Goal: Information Seeking & Learning: Learn about a topic

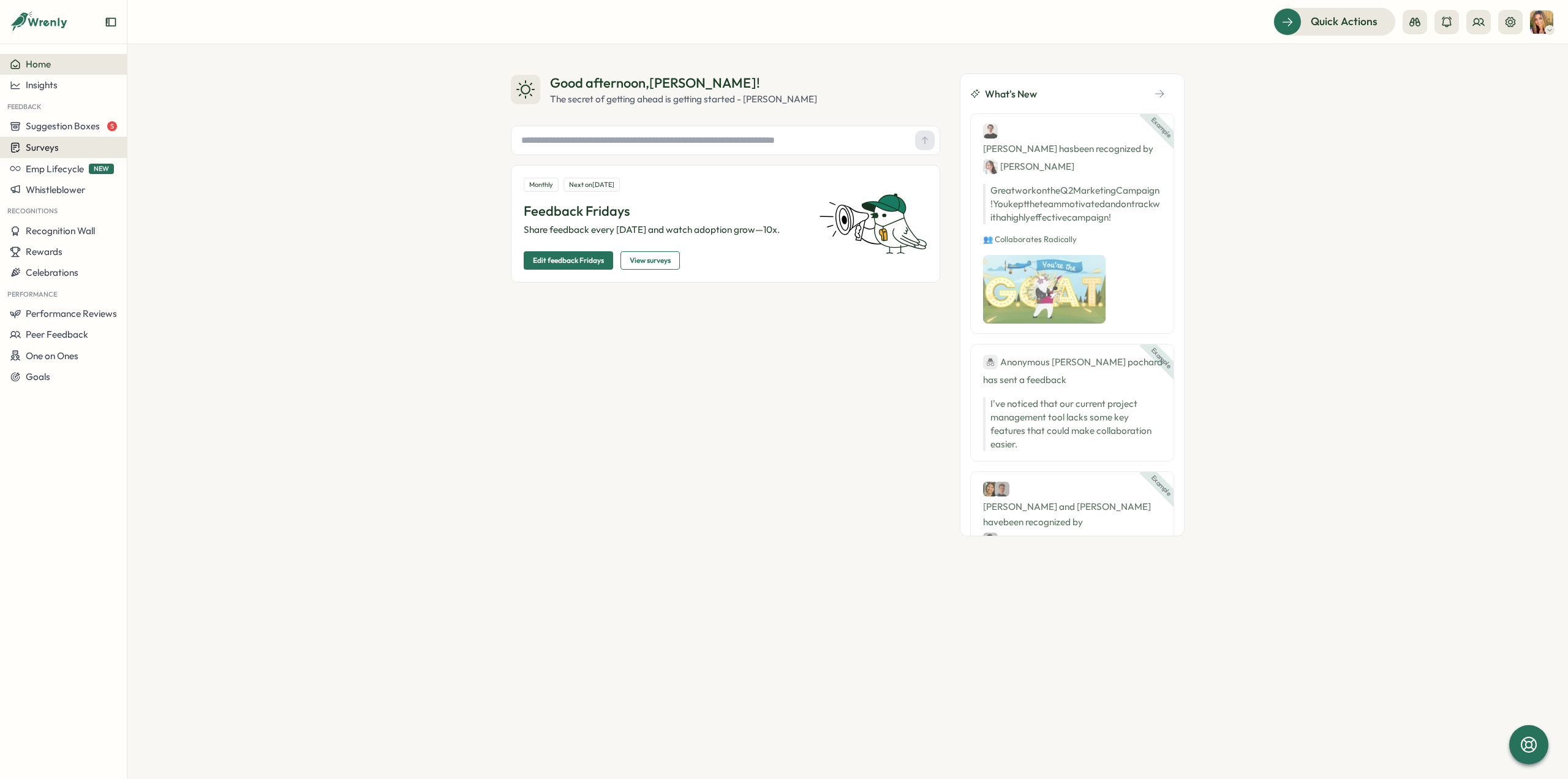
click at [53, 149] on span "Surveys" at bounding box center [42, 148] width 33 height 12
click at [170, 126] on div "Insights" at bounding box center [175, 124] width 91 height 13
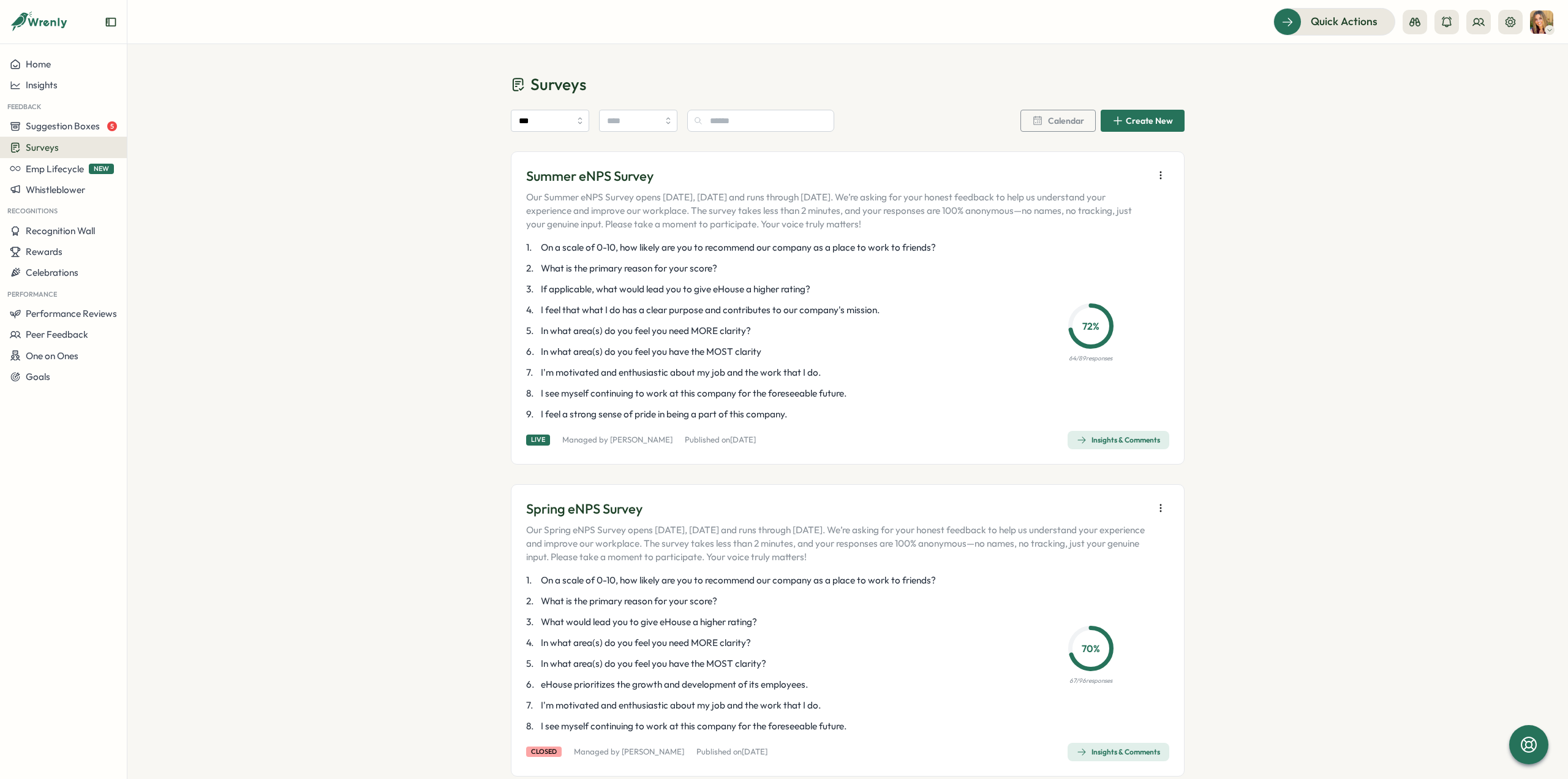
click at [1125, 438] on div "Insights & Comments" at bounding box center [1118, 440] width 83 height 10
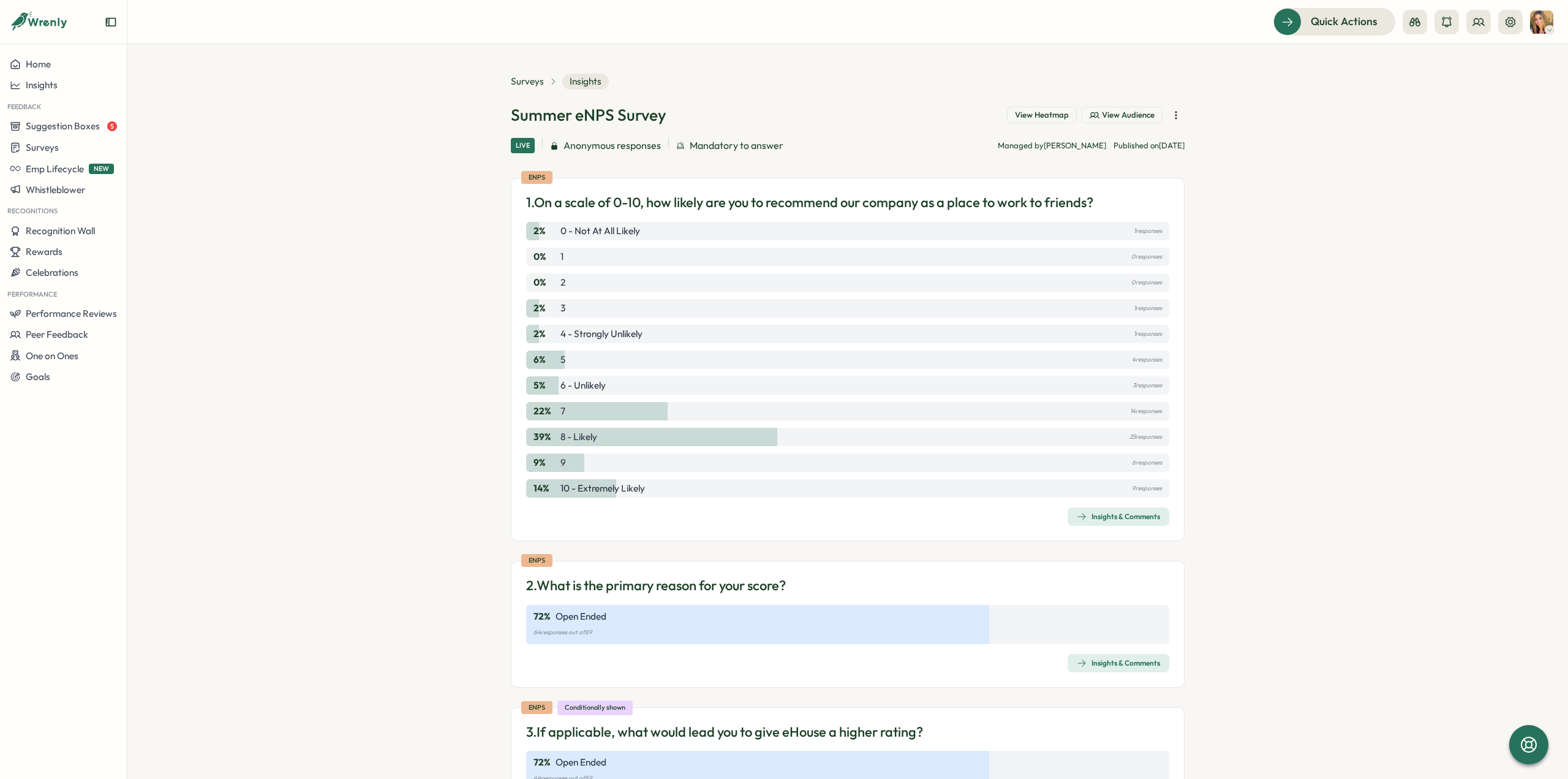
click at [1095, 518] on div "Insights & Comments" at bounding box center [1118, 516] width 83 height 10
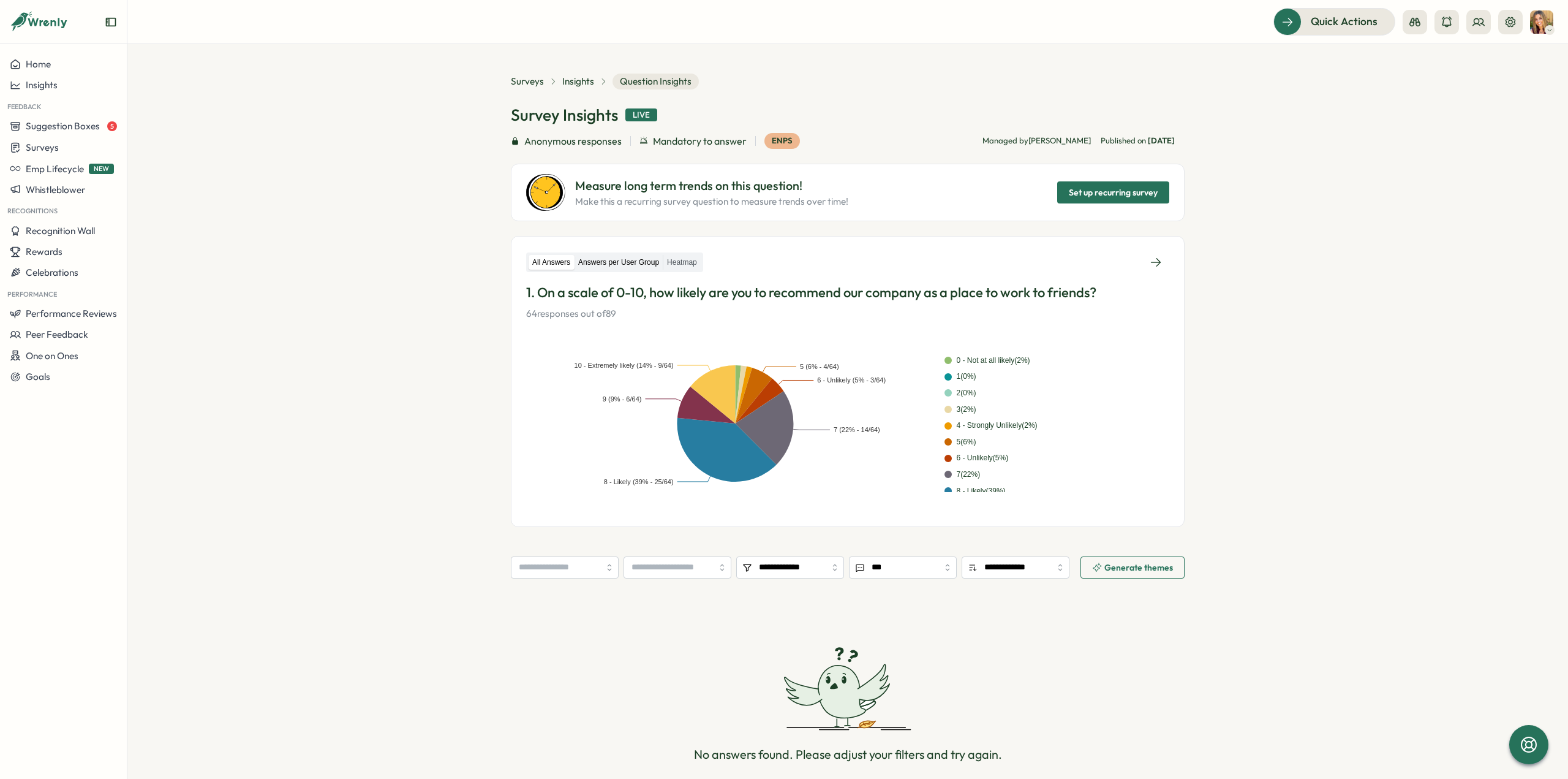
click at [607, 255] on label "Answers per User Group" at bounding box center [618, 263] width 88 height 15
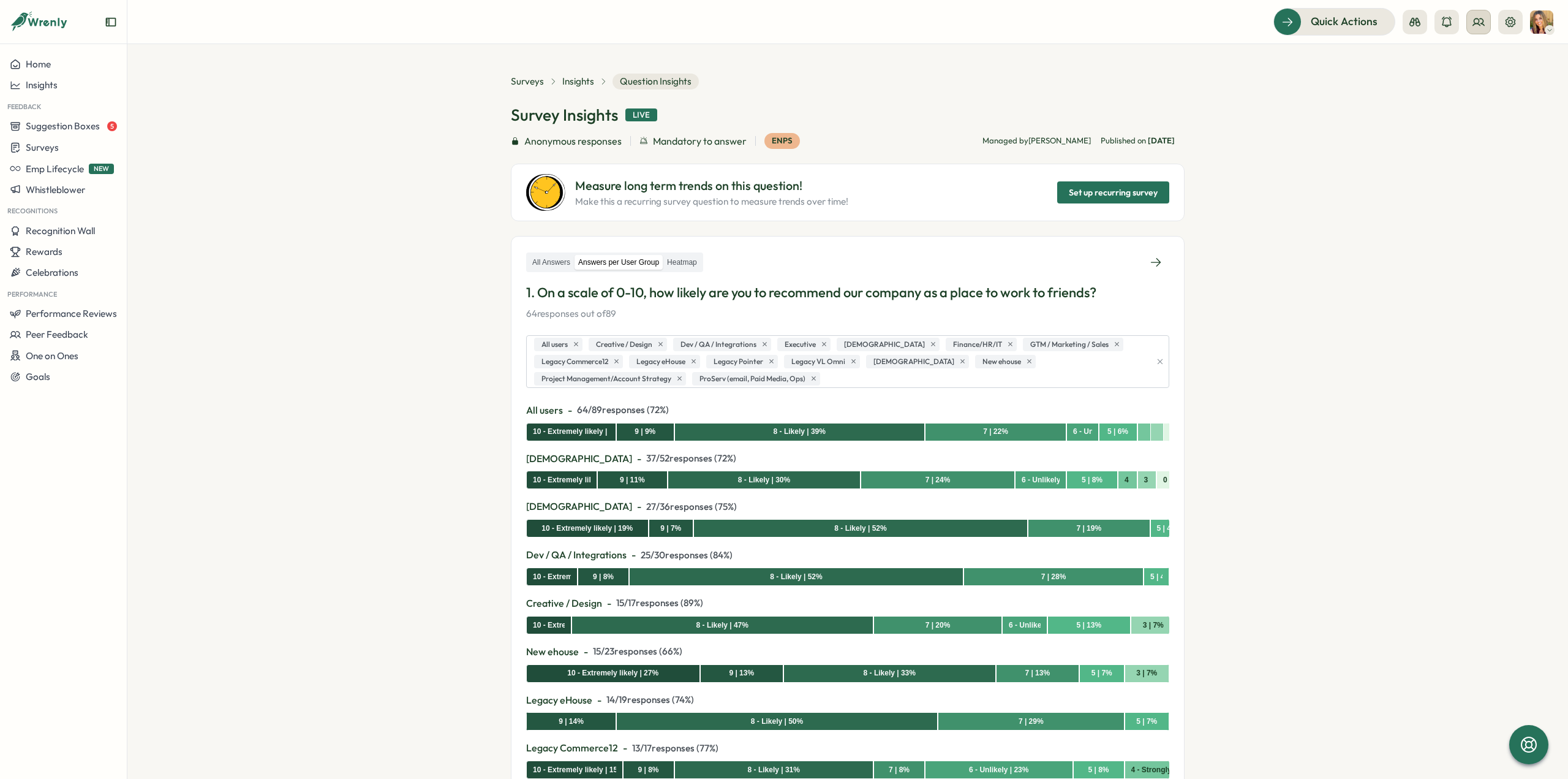
click at [1484, 19] on icon at bounding box center [1478, 22] width 12 height 12
click at [1472, 85] on div "User Groups" at bounding box center [1480, 84] width 77 height 13
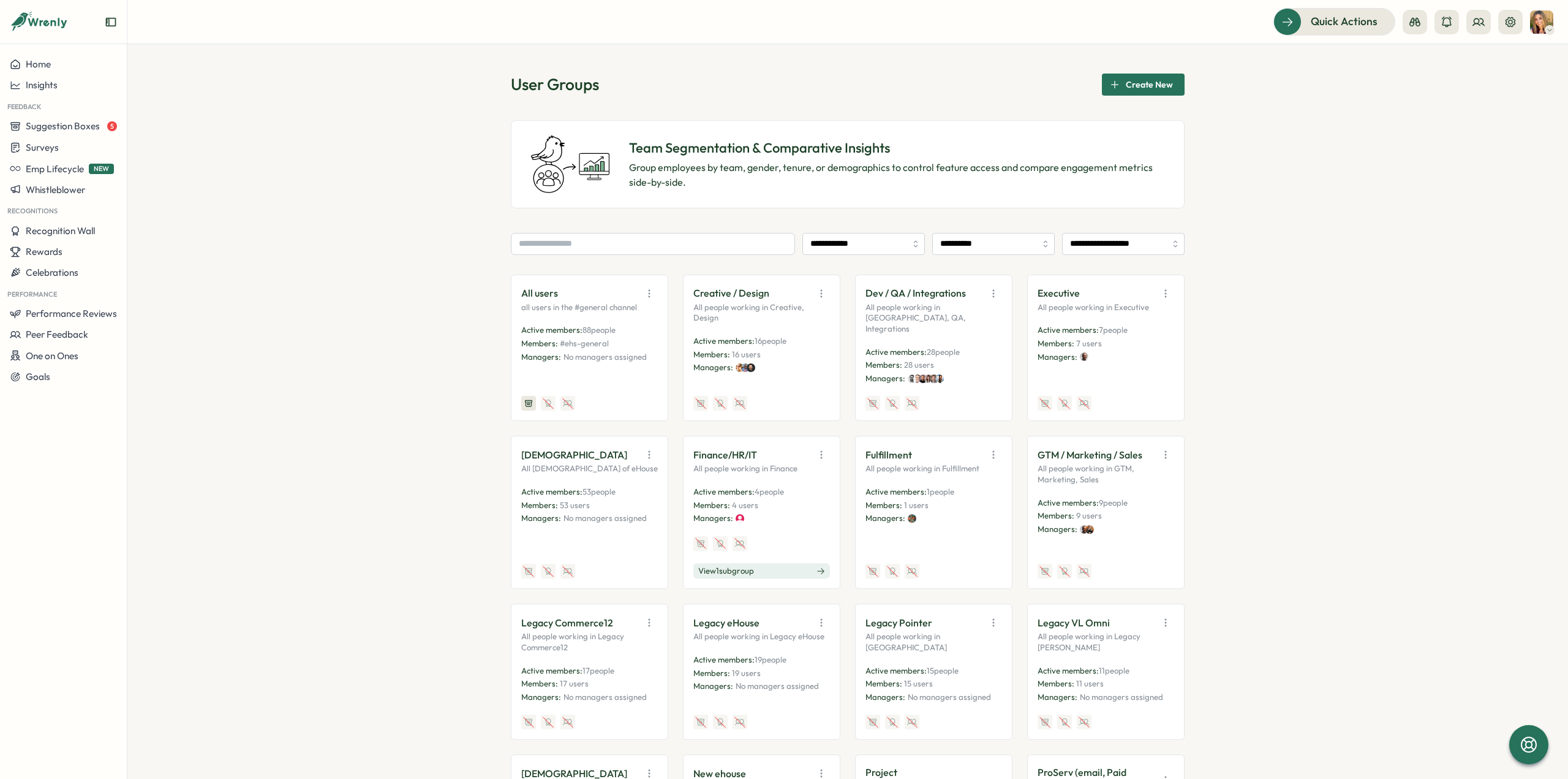
click at [1162, 290] on icon "button" at bounding box center [1165, 293] width 12 height 12
click at [1138, 345] on button "Edit" at bounding box center [1135, 341] width 77 height 20
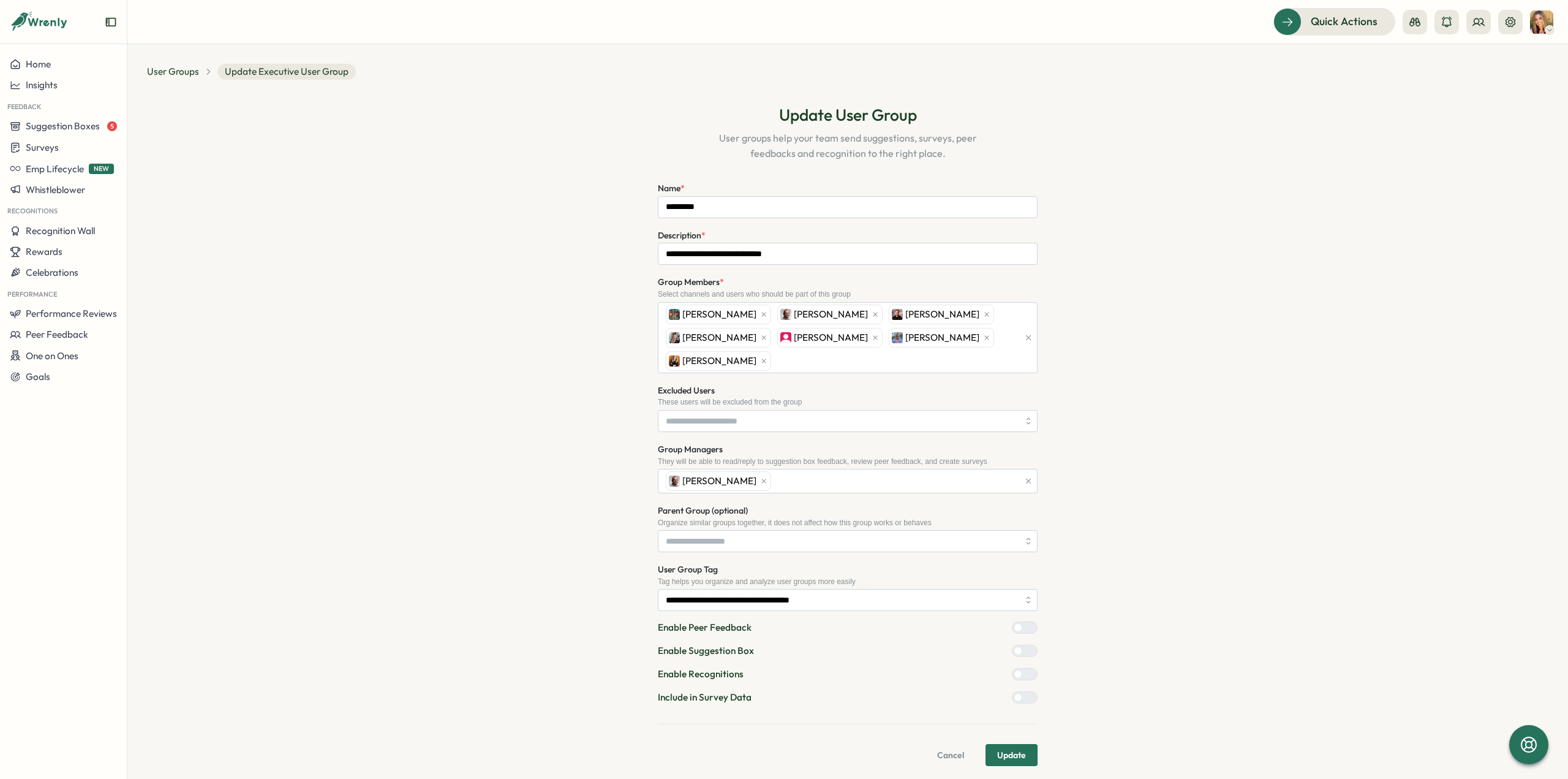
click at [952, 745] on span "Cancel" at bounding box center [950, 755] width 27 height 20
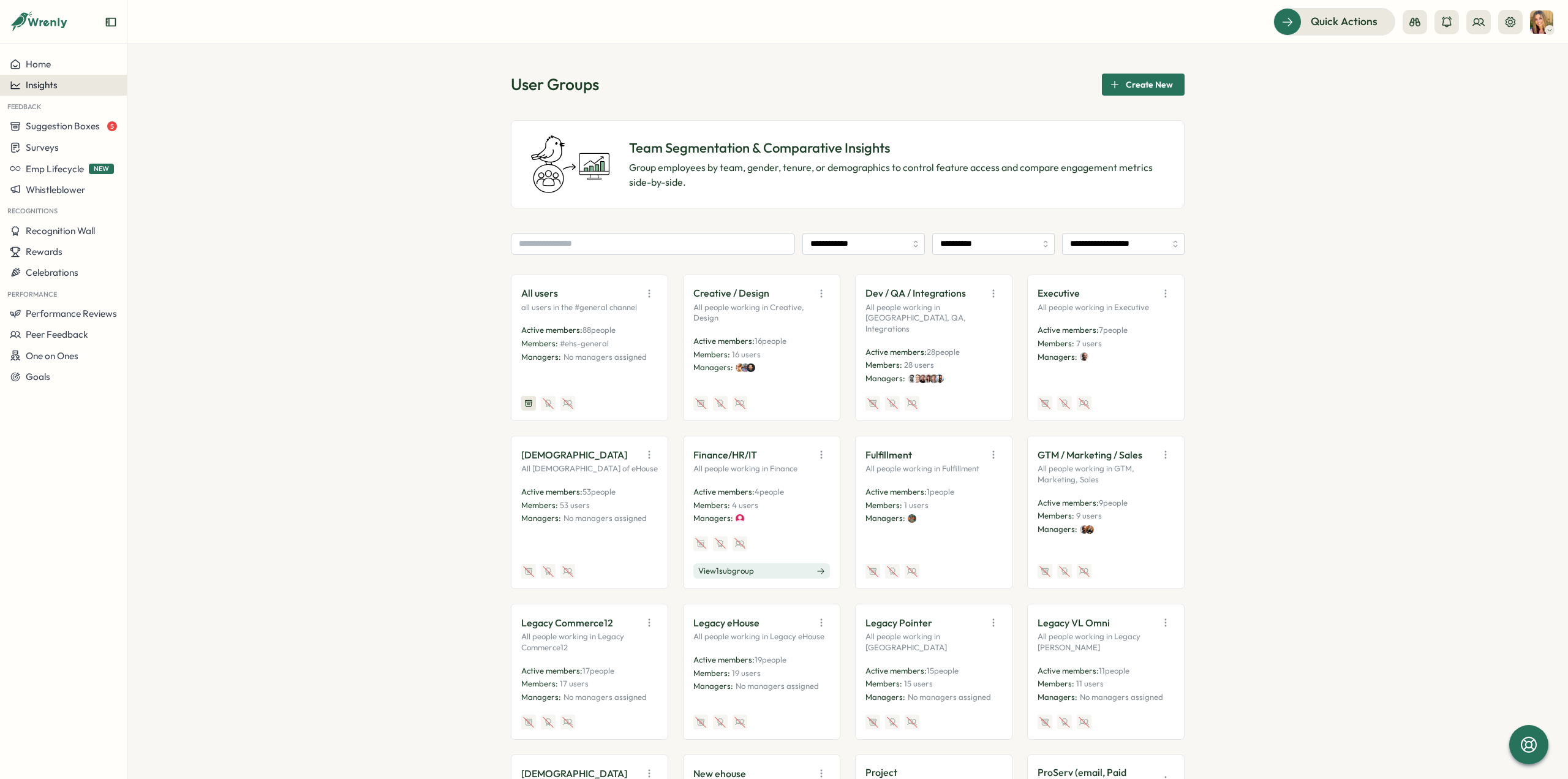
click at [39, 85] on span "Insights" at bounding box center [42, 85] width 32 height 12
click at [145, 75] on div "Surveys" at bounding box center [173, 73] width 87 height 13
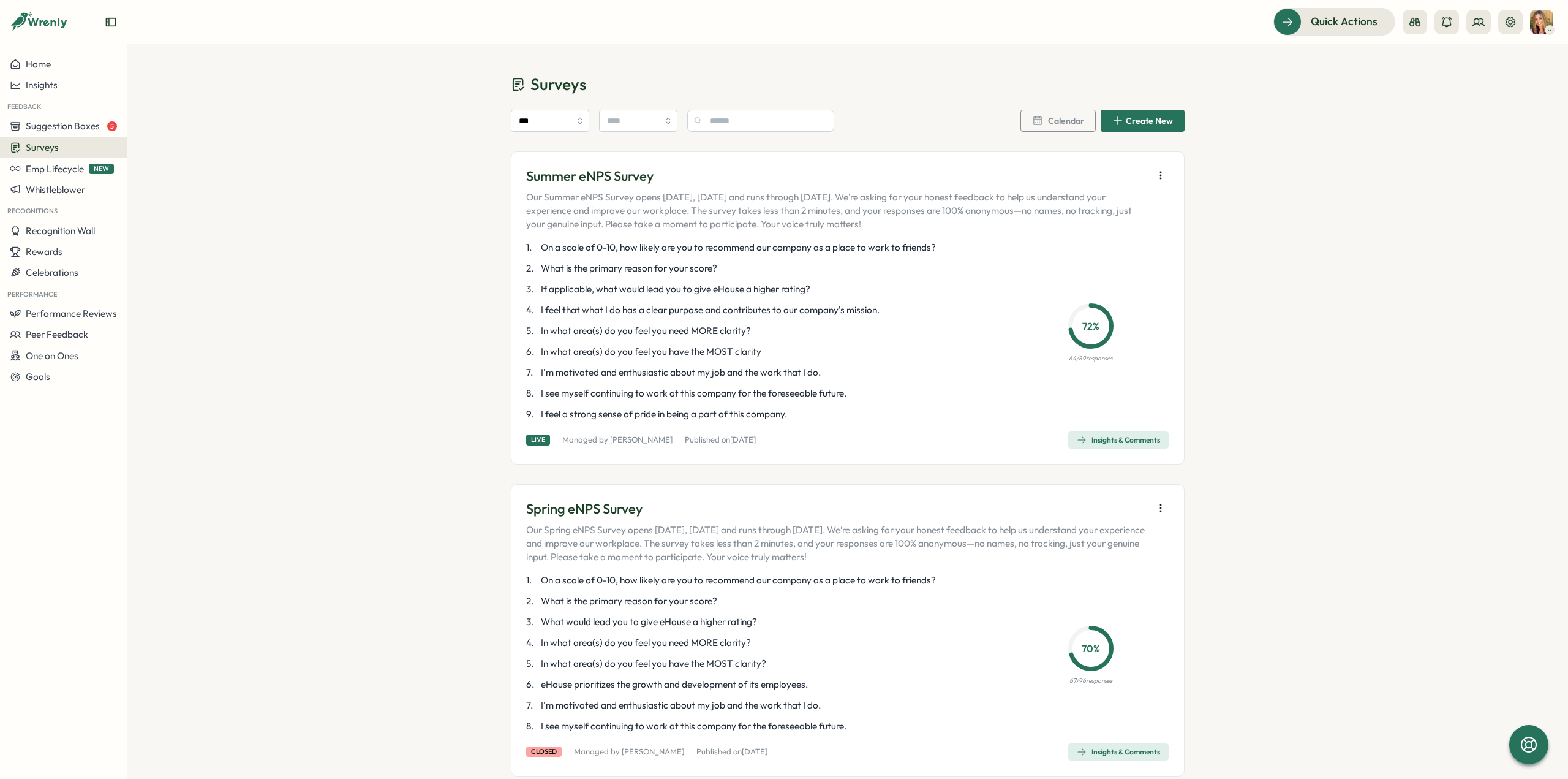
click at [1119, 448] on span "Insights & Comments" at bounding box center [1118, 440] width 83 height 17
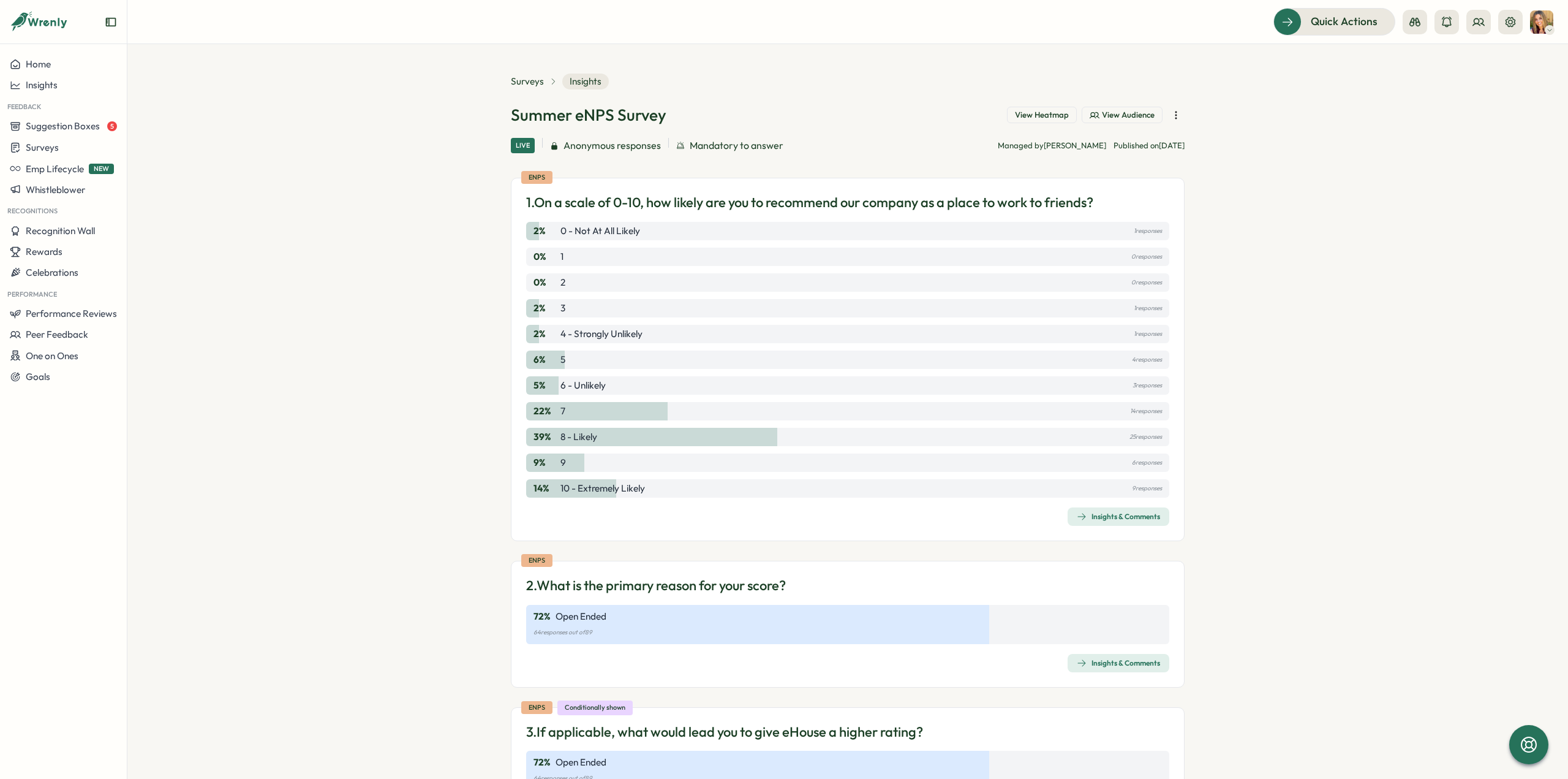
click at [1091, 516] on div "Insights & Comments" at bounding box center [1118, 516] width 83 height 10
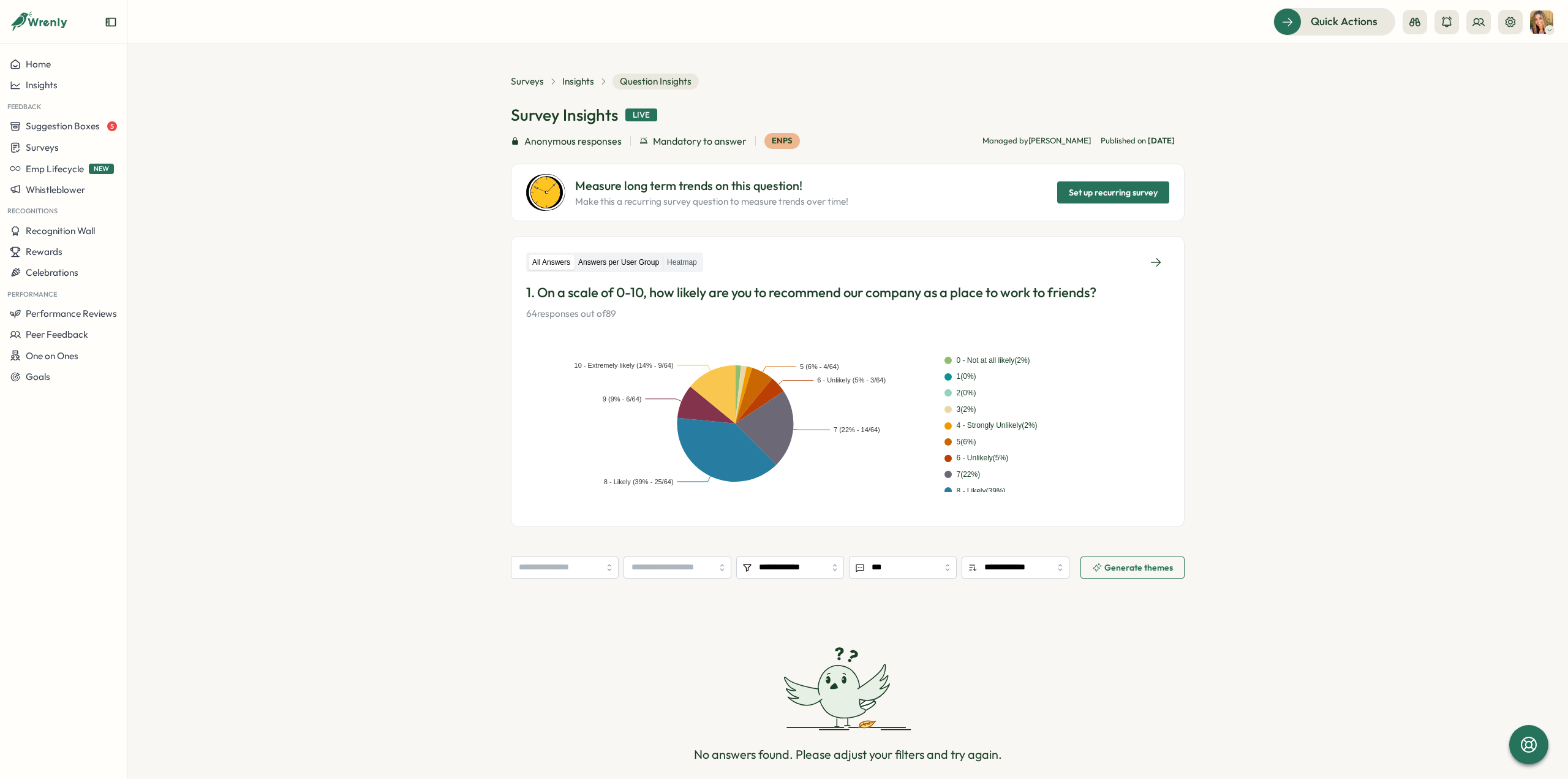
click at [596, 263] on label "Answers per User Group" at bounding box center [618, 263] width 88 height 15
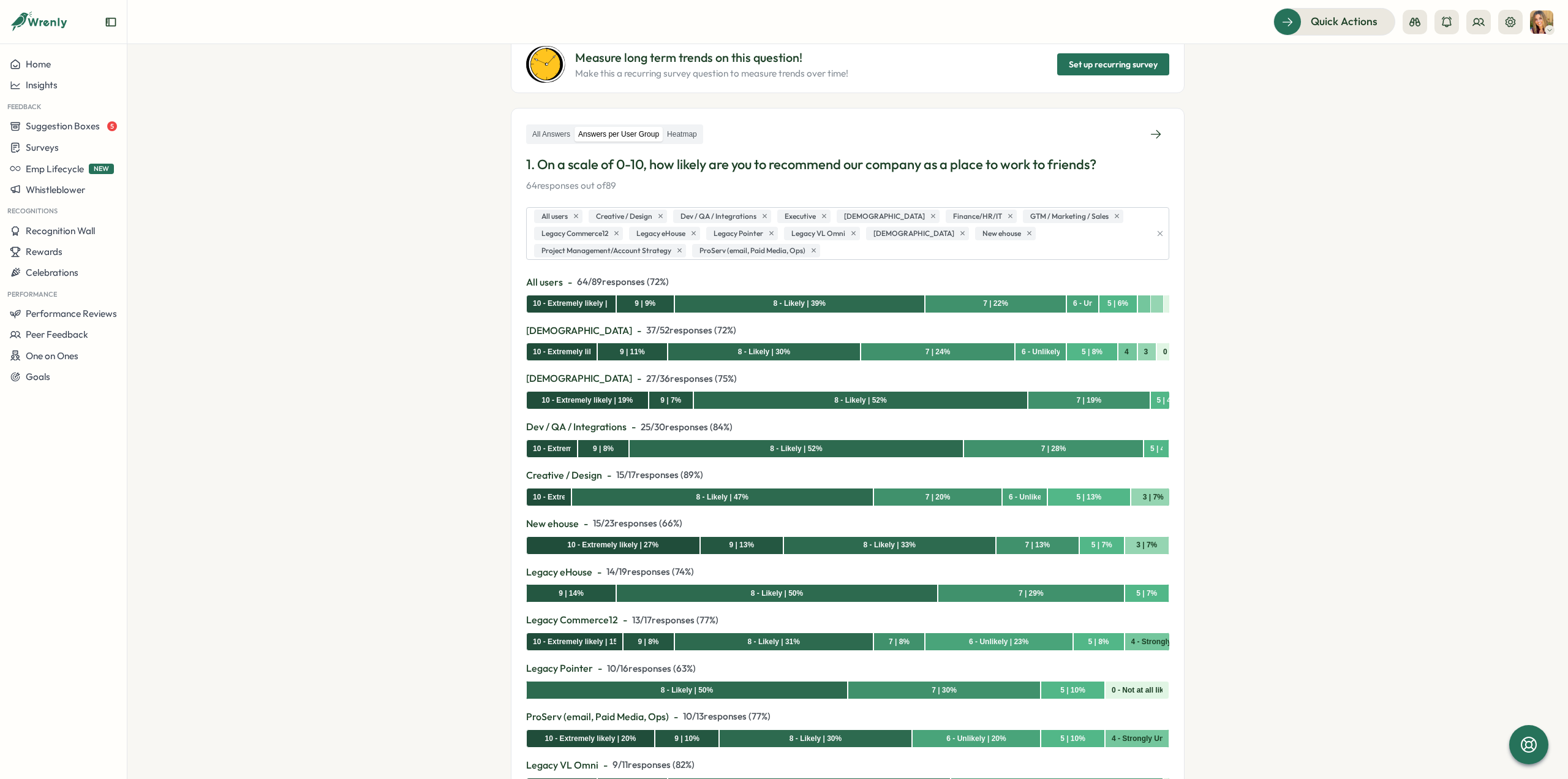
scroll to position [123, 0]
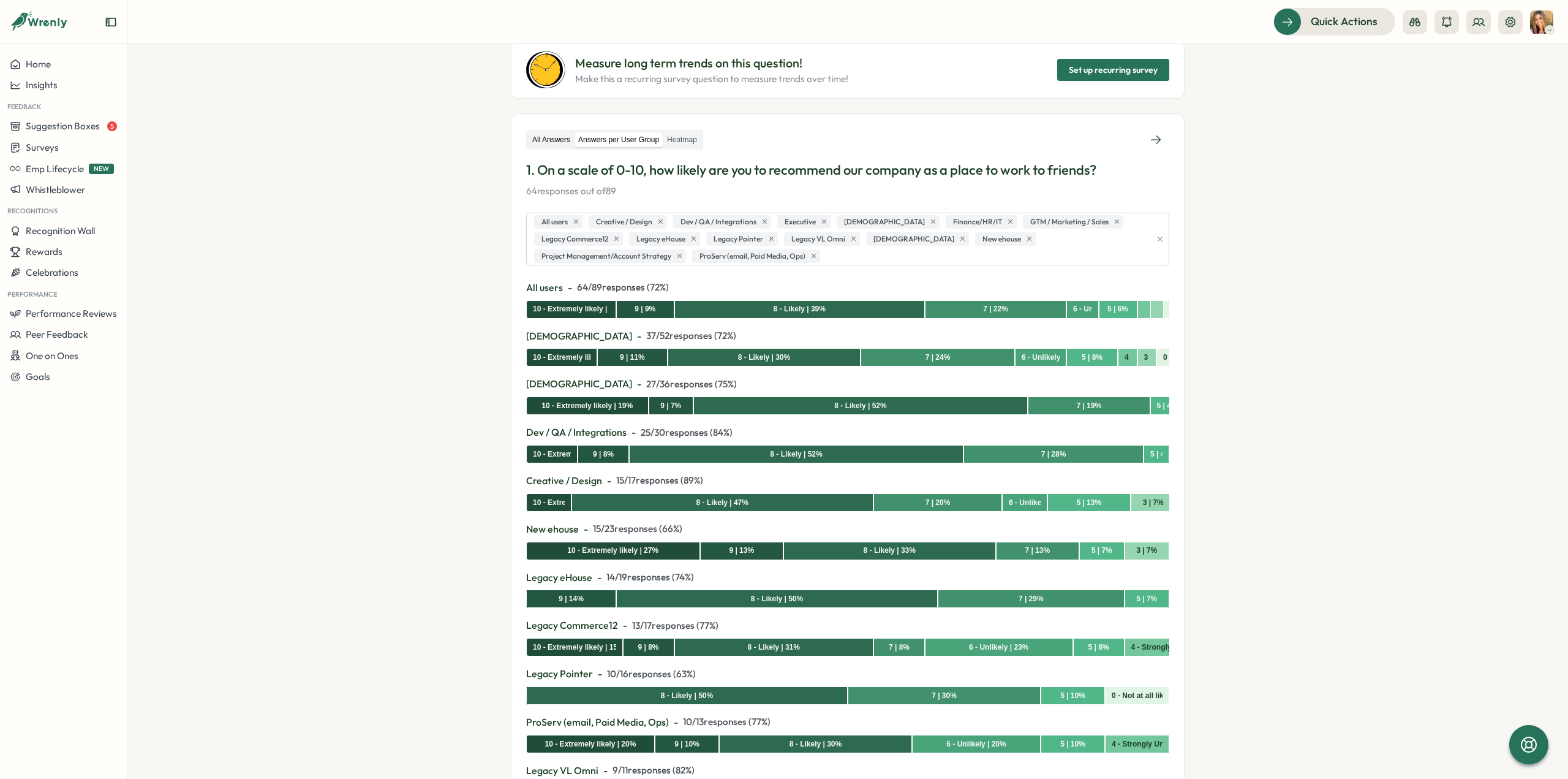
click at [535, 146] on label "All Answers" at bounding box center [551, 140] width 45 height 15
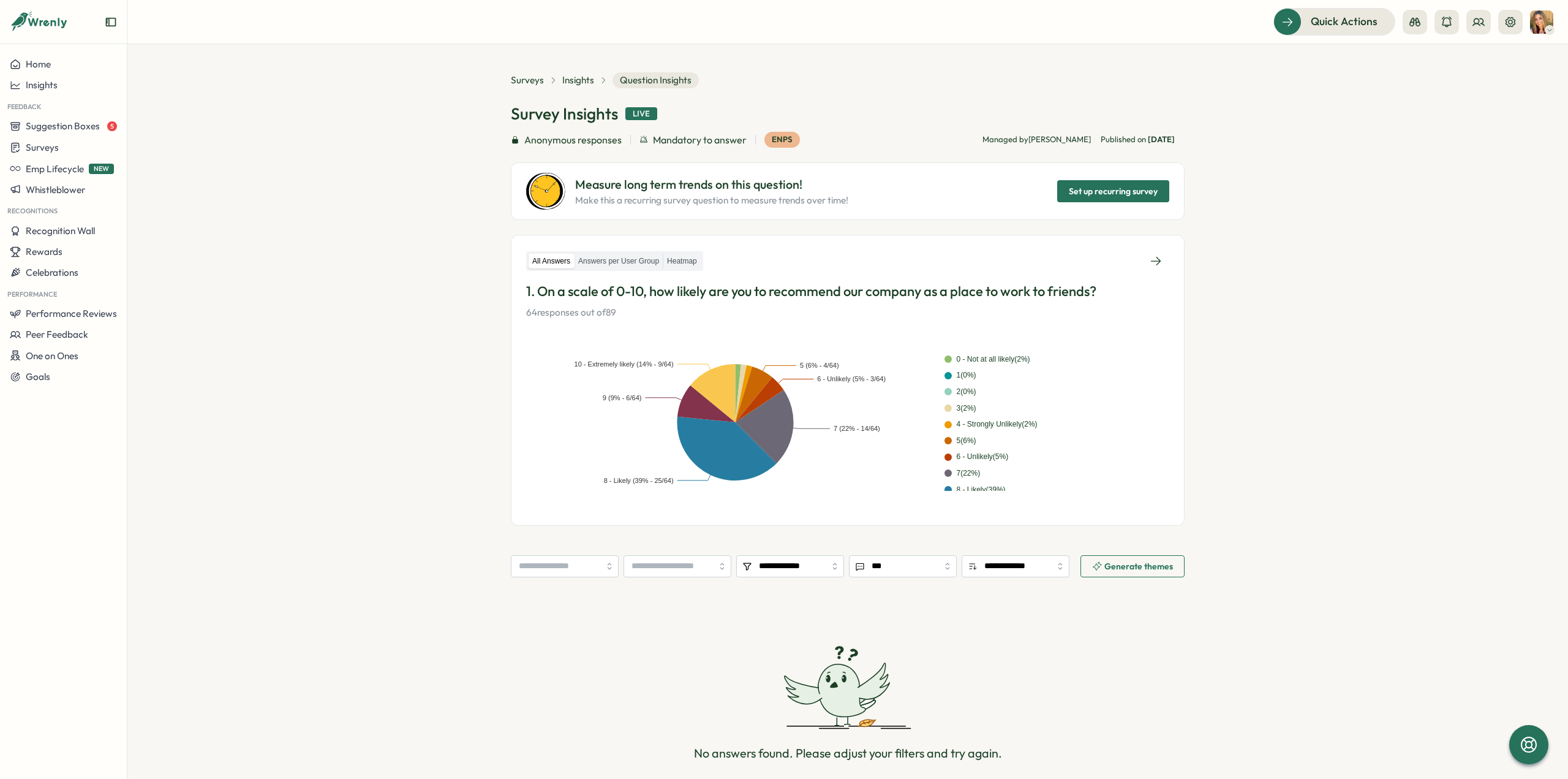
scroll to position [0, 0]
click at [566, 79] on span "Insights" at bounding box center [578, 81] width 32 height 13
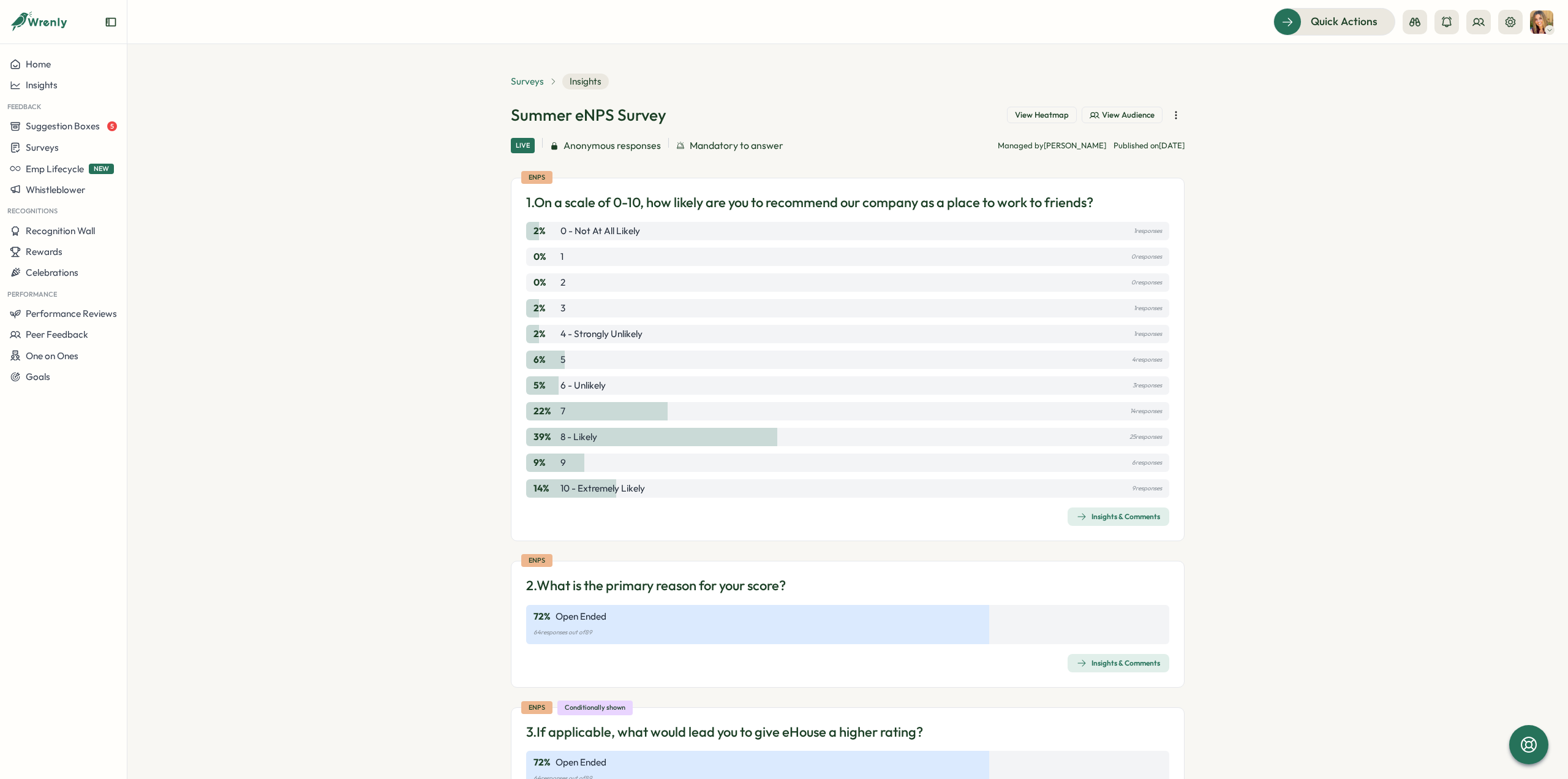
click at [522, 78] on span "Surveys" at bounding box center [527, 81] width 33 height 13
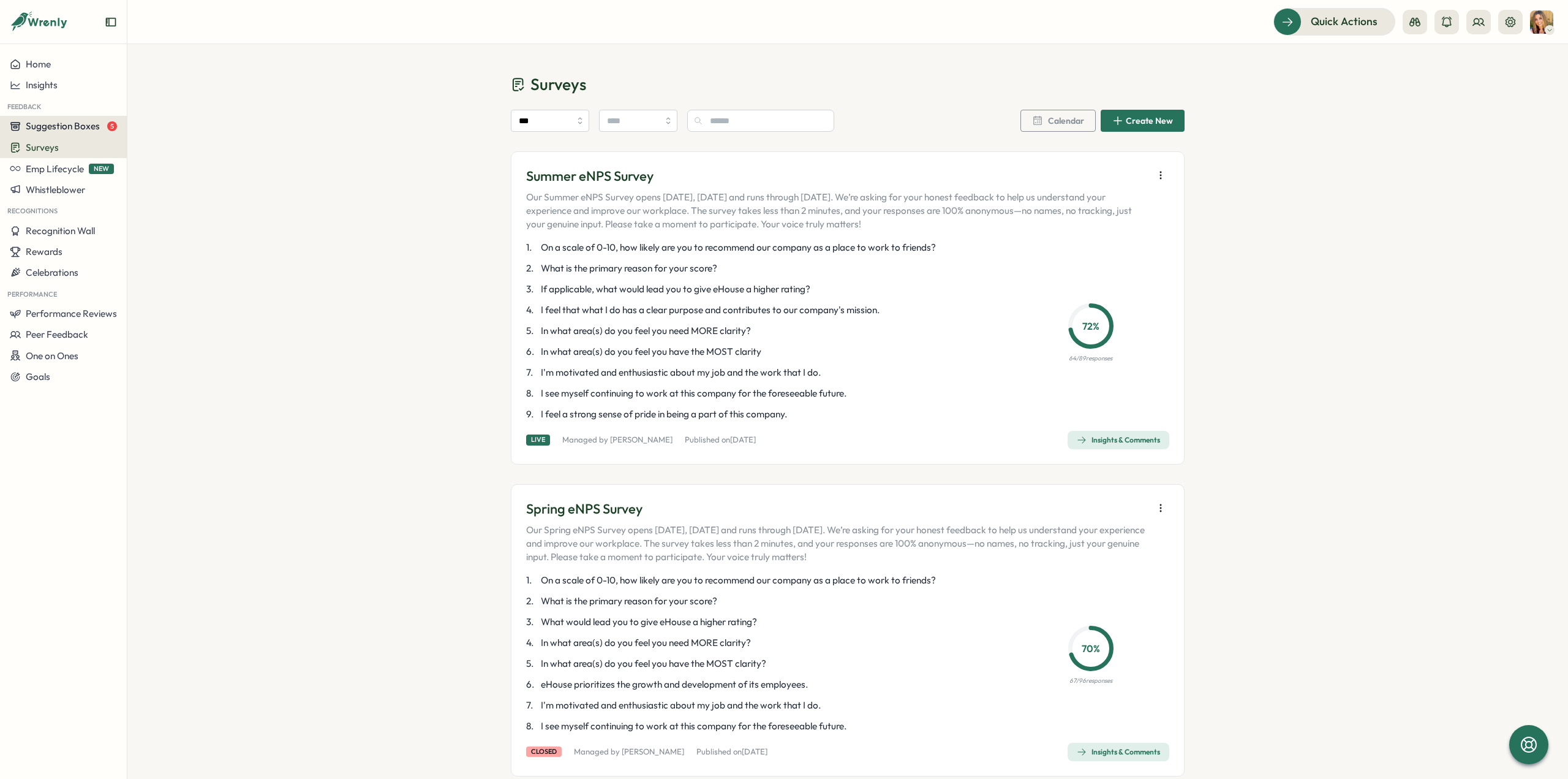
click at [77, 129] on span "Suggestion Boxes" at bounding box center [62, 126] width 74 height 12
click at [192, 120] on div "Leadership suggestion box 5" at bounding box center [192, 115] width 123 height 13
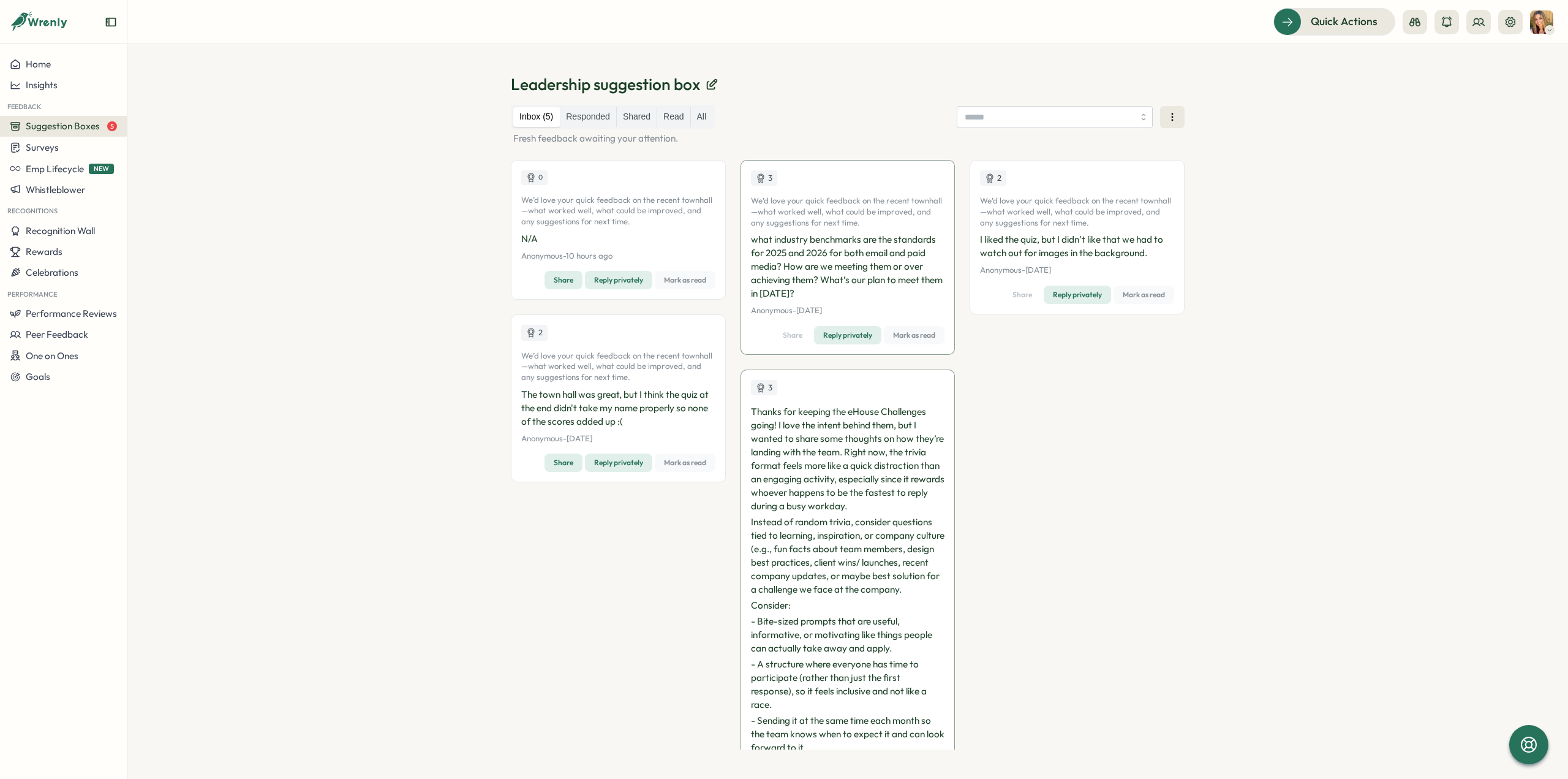
click at [678, 285] on span "Mark as read" at bounding box center [685, 279] width 42 height 17
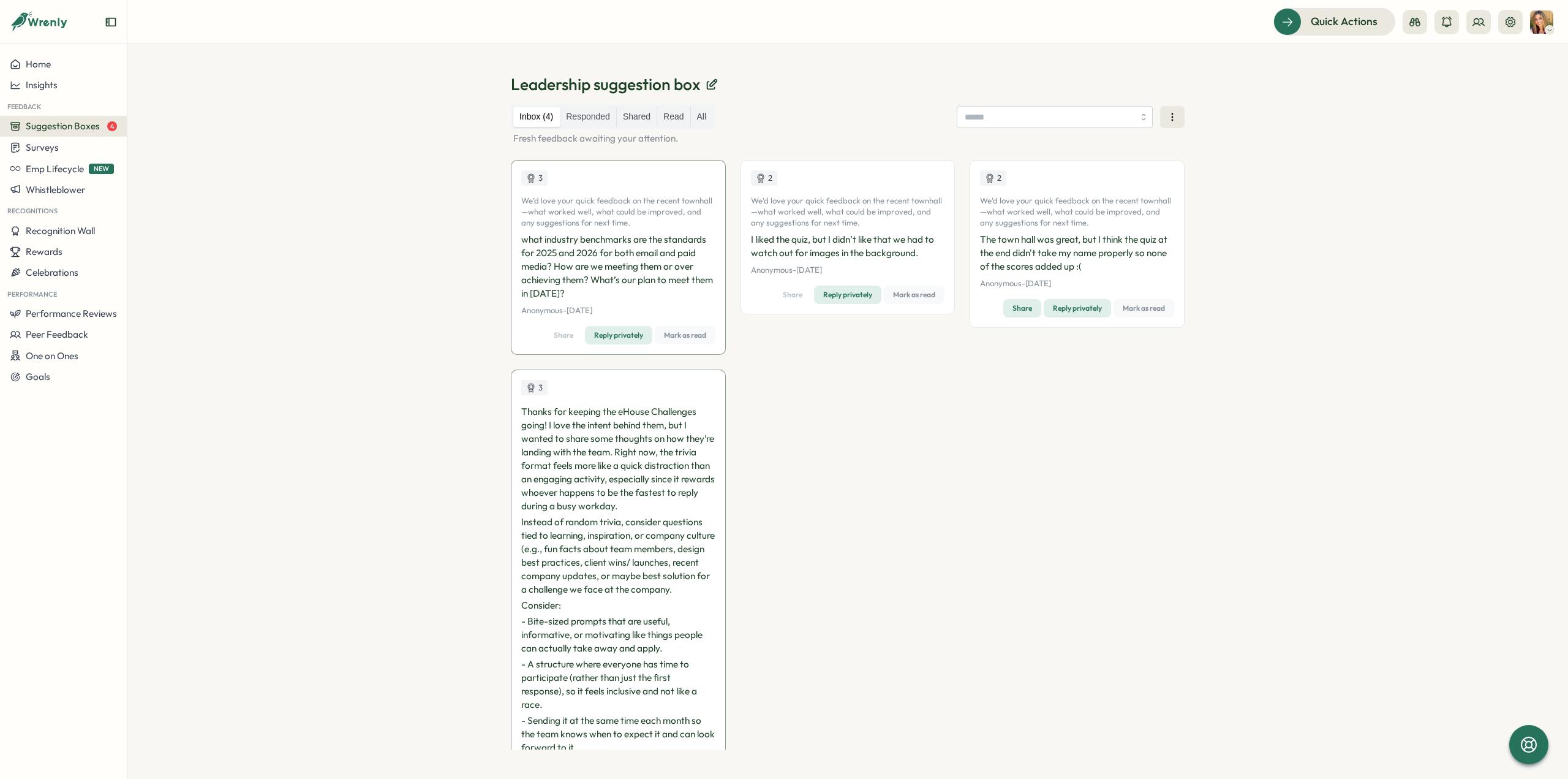
click at [917, 293] on span "Mark as read" at bounding box center [914, 294] width 42 height 17
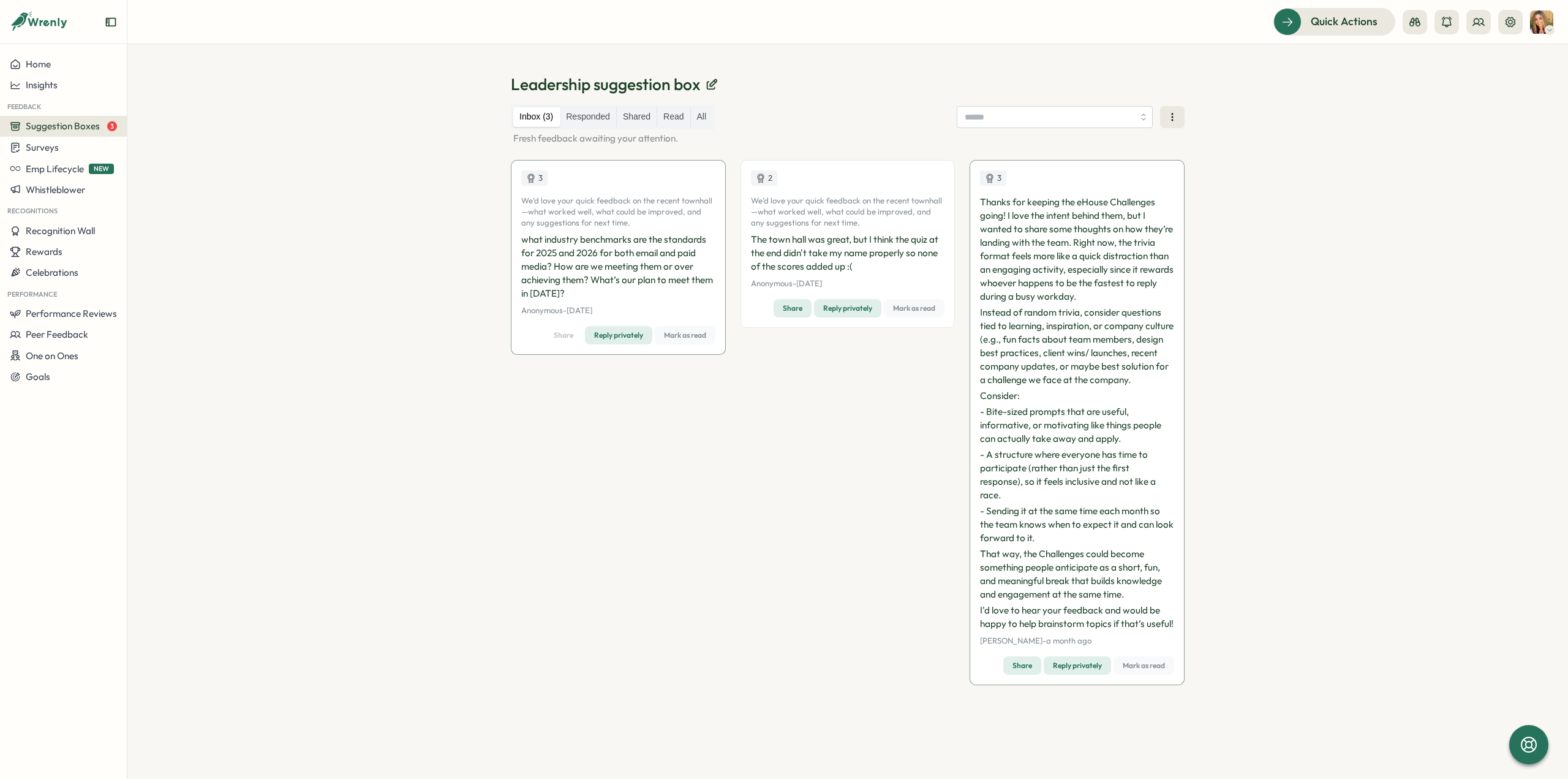
click at [906, 308] on span "Mark as read" at bounding box center [914, 308] width 42 height 17
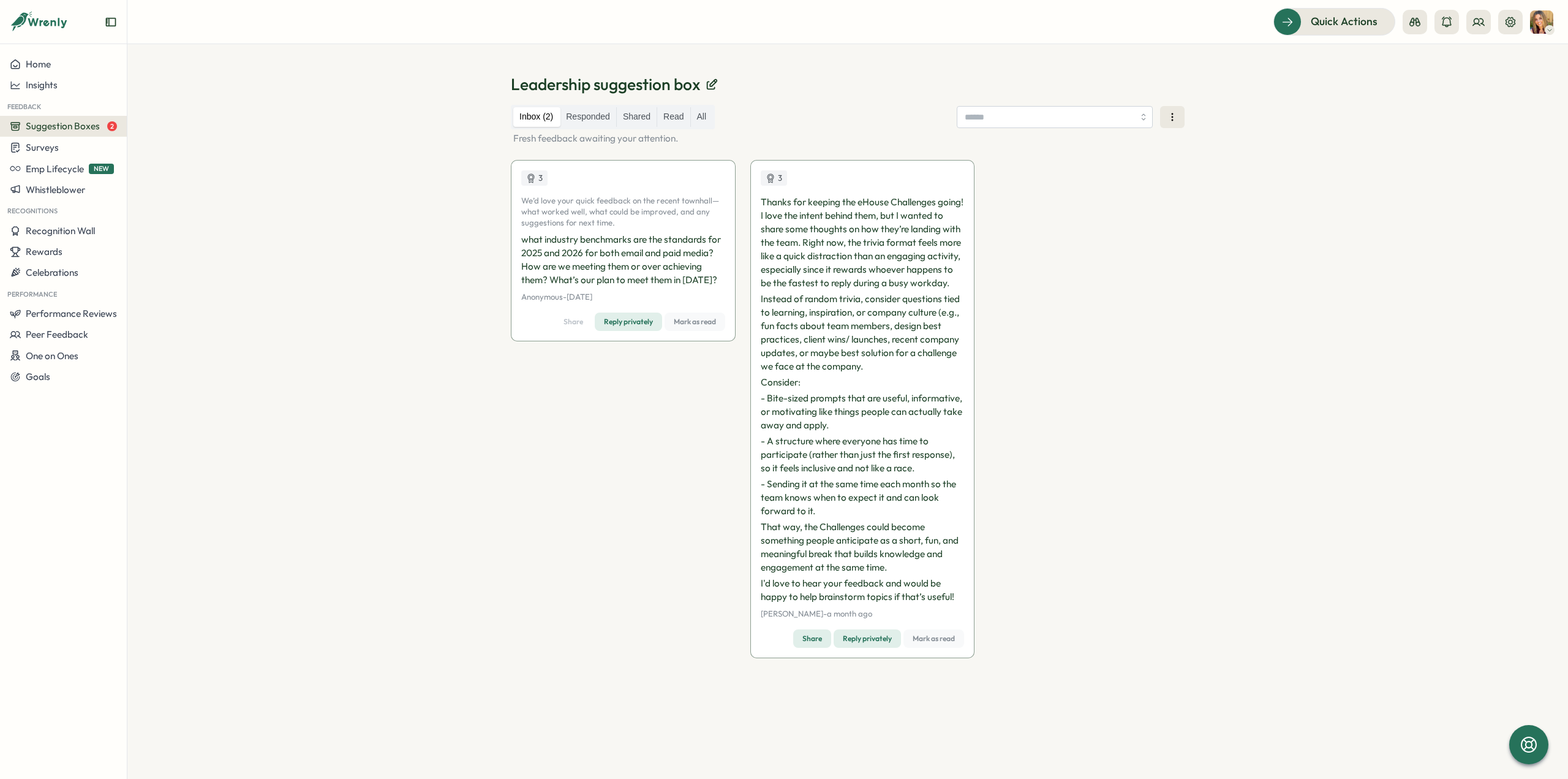
click at [939, 647] on span "Mark as read" at bounding box center [934, 638] width 42 height 17
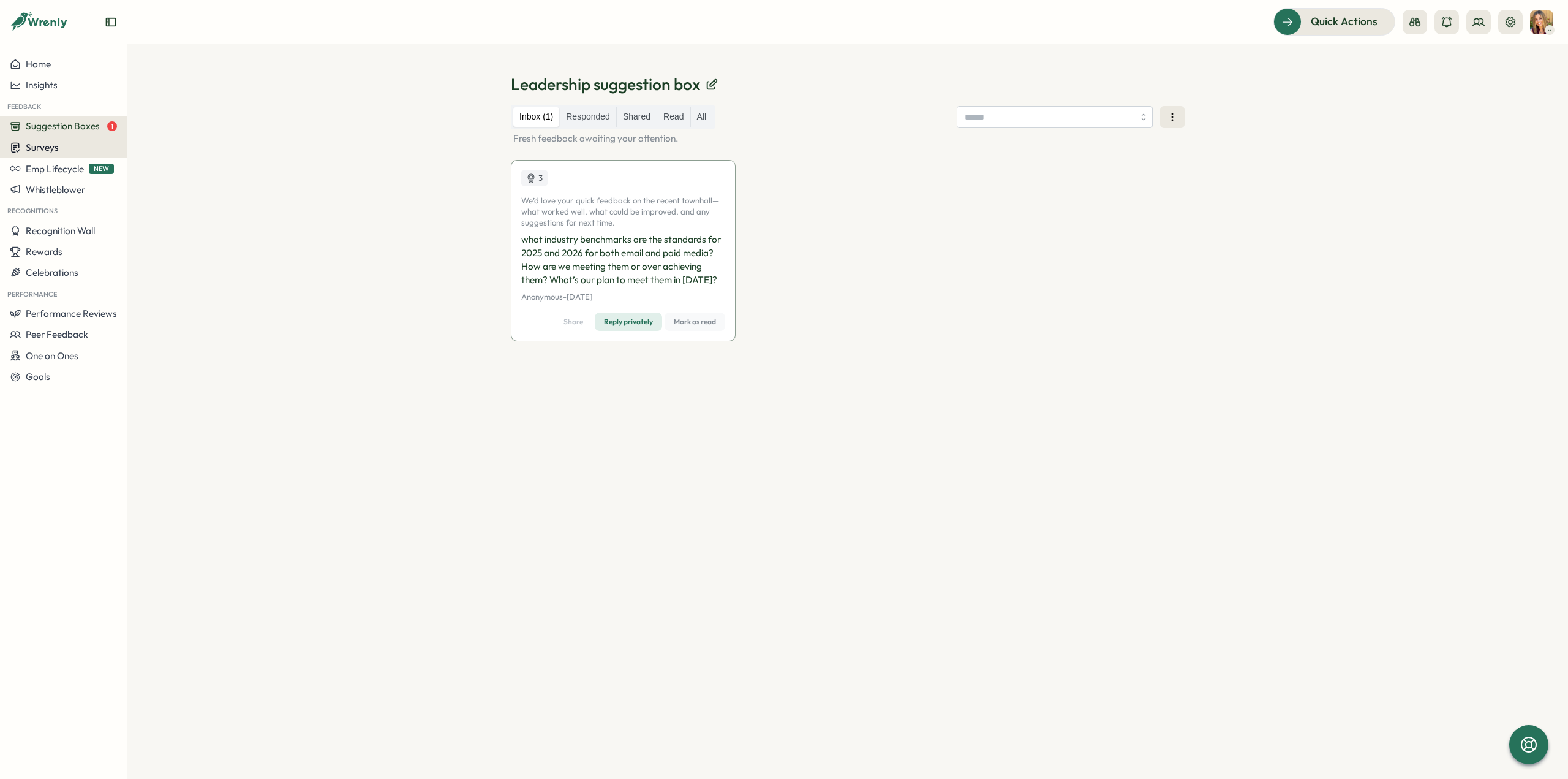
click at [61, 149] on div "Surveys" at bounding box center [63, 148] width 107 height 12
click at [140, 122] on div "Insights" at bounding box center [175, 124] width 91 height 13
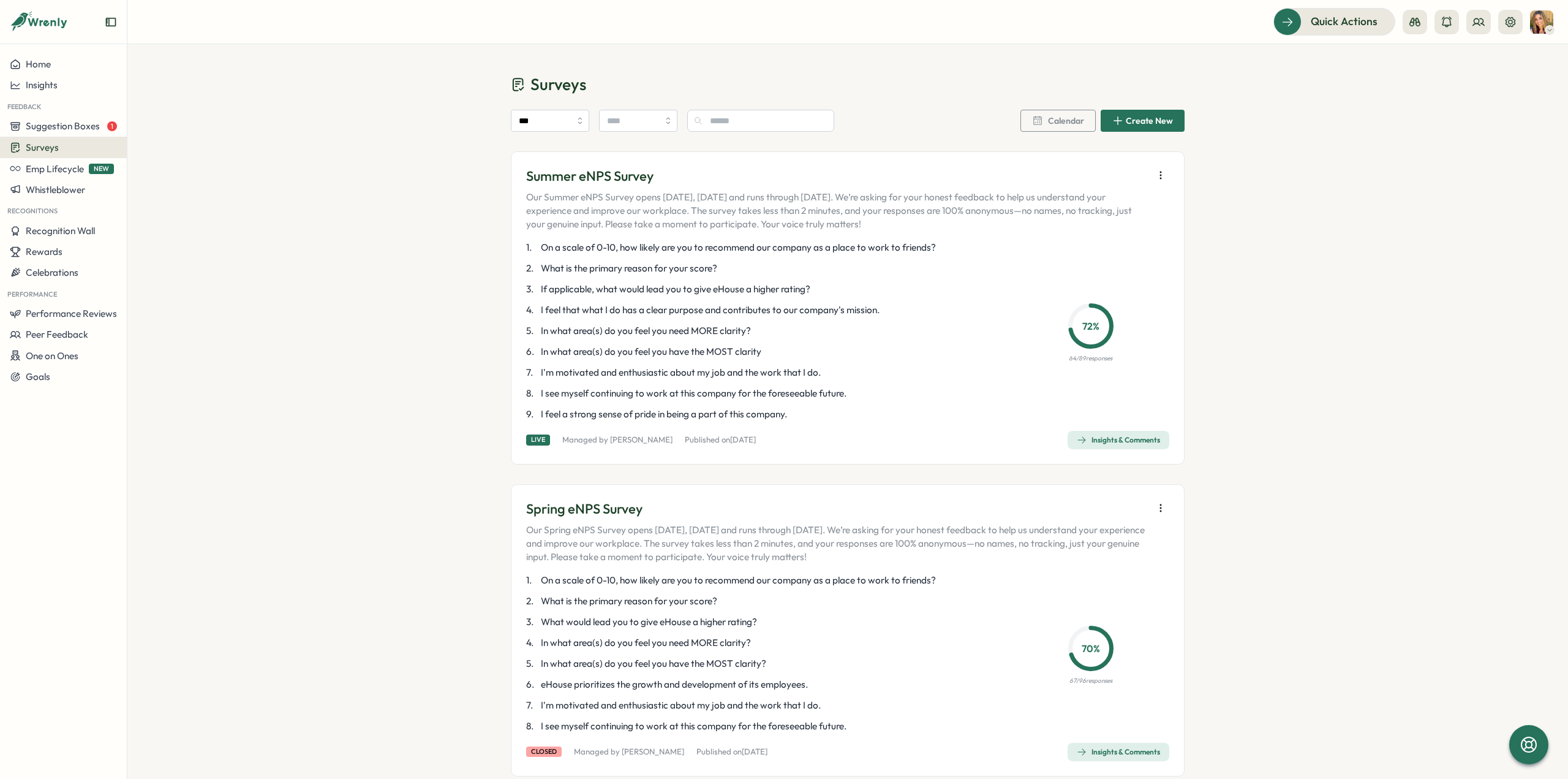
click at [1137, 431] on link "Insights & Comments" at bounding box center [1118, 440] width 102 height 18
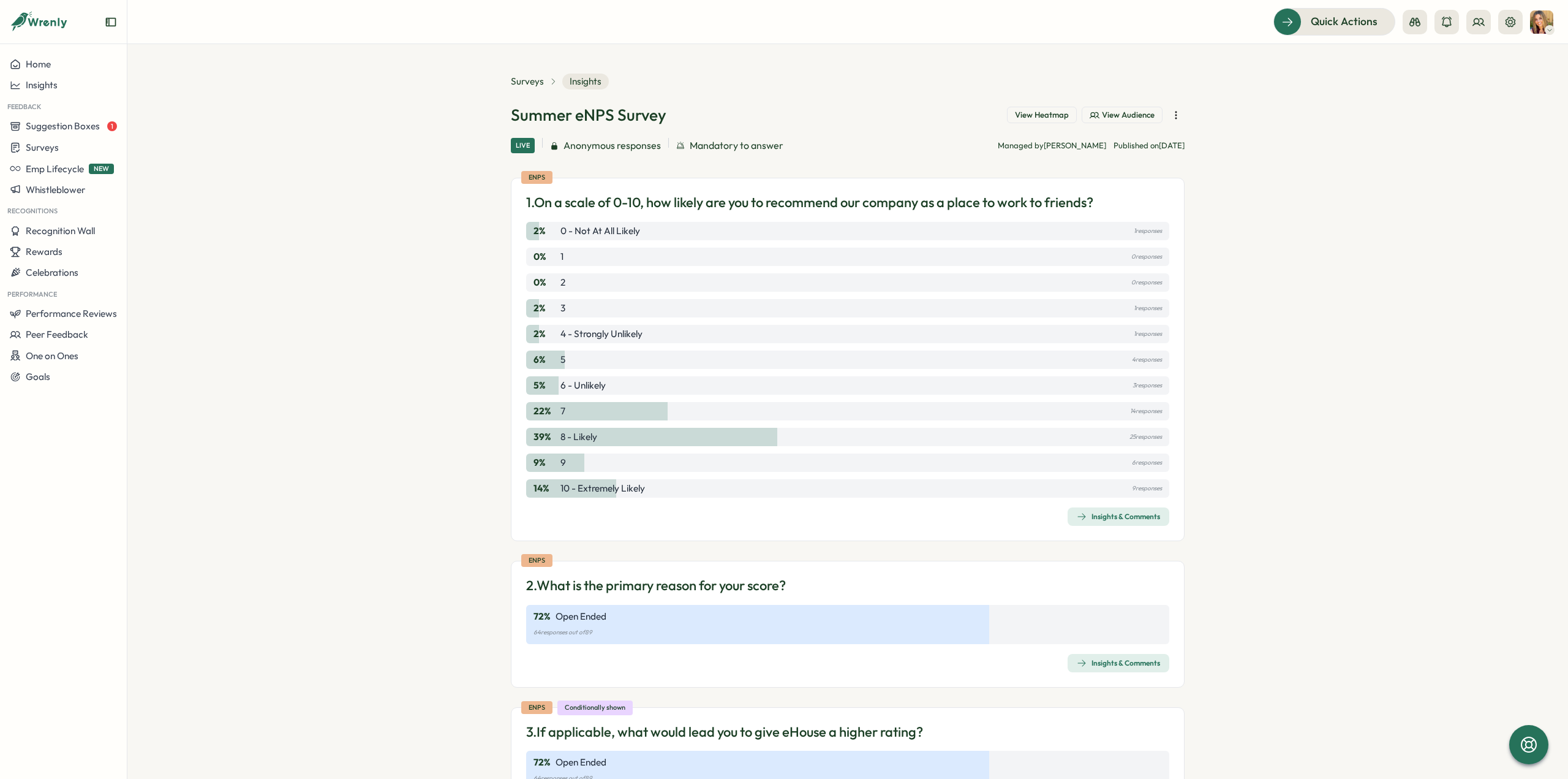
click at [589, 146] on span "Anonymous responses" at bounding box center [612, 146] width 97 height 15
click at [1084, 511] on span "Insights & Comments" at bounding box center [1118, 516] width 83 height 17
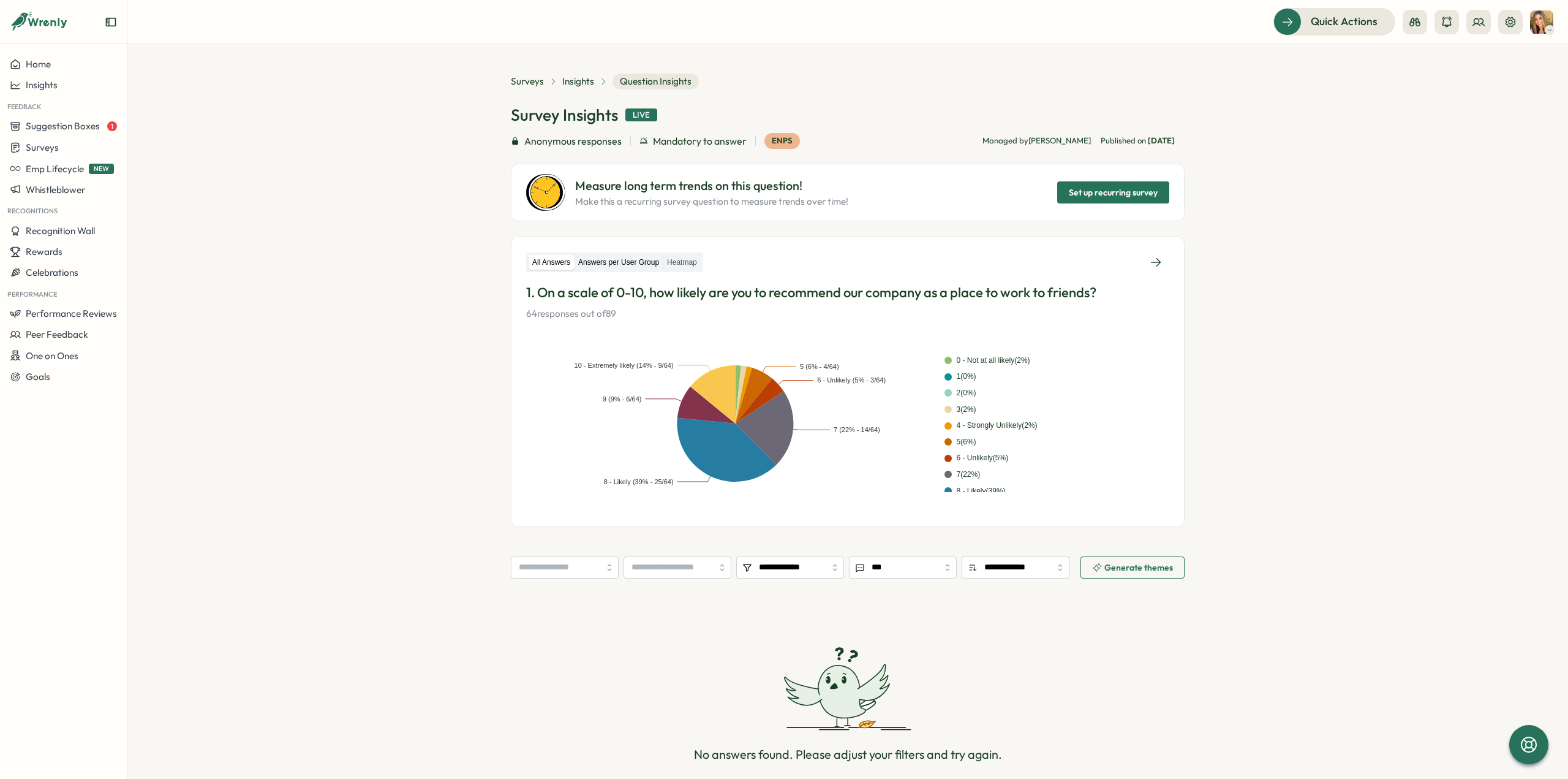
drag, startPoint x: 596, startPoint y: 260, endPoint x: 586, endPoint y: 264, distance: 10.8
click at [596, 260] on label "Answers per User Group" at bounding box center [618, 263] width 88 height 15
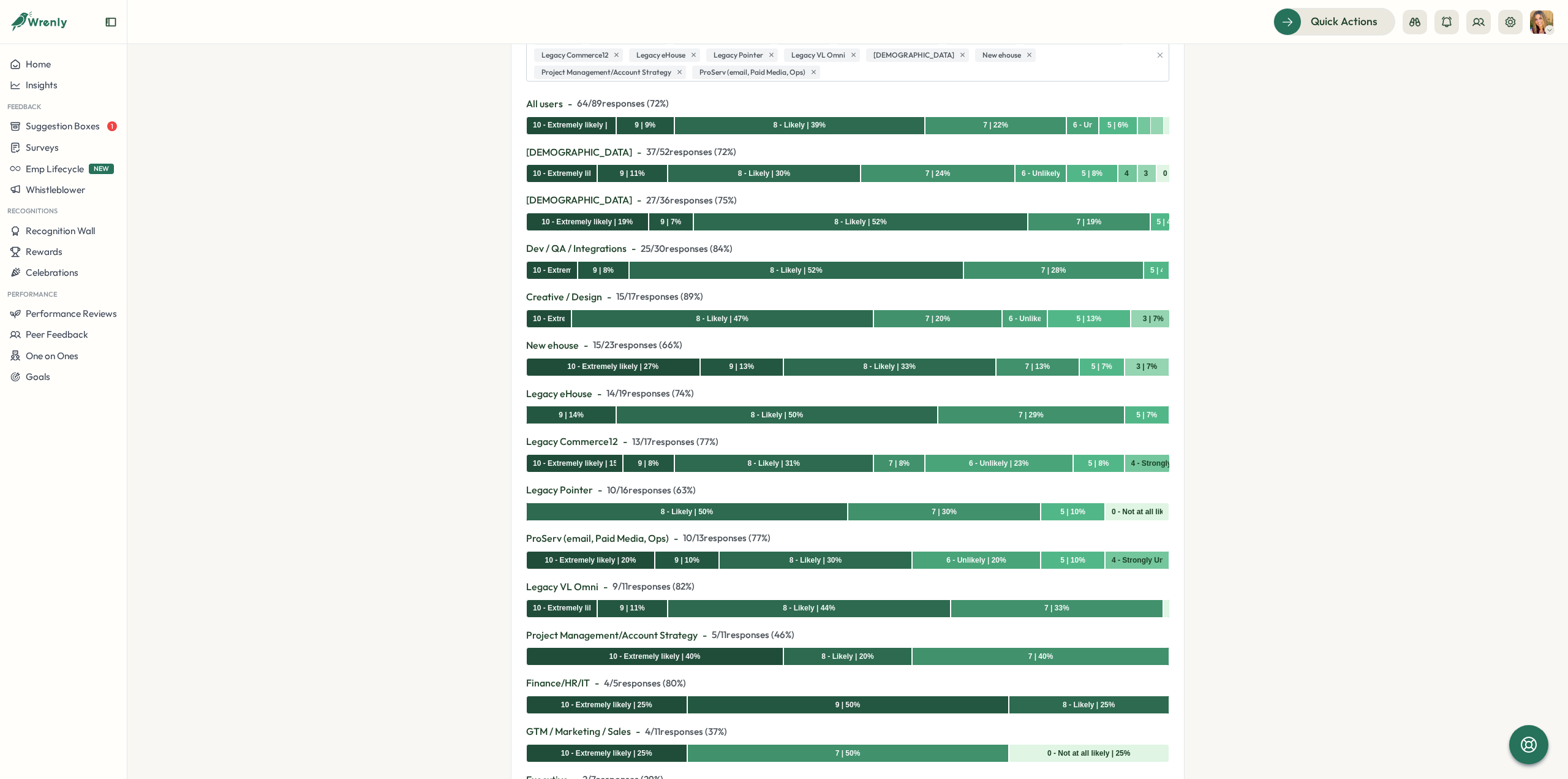
scroll to position [245, 0]
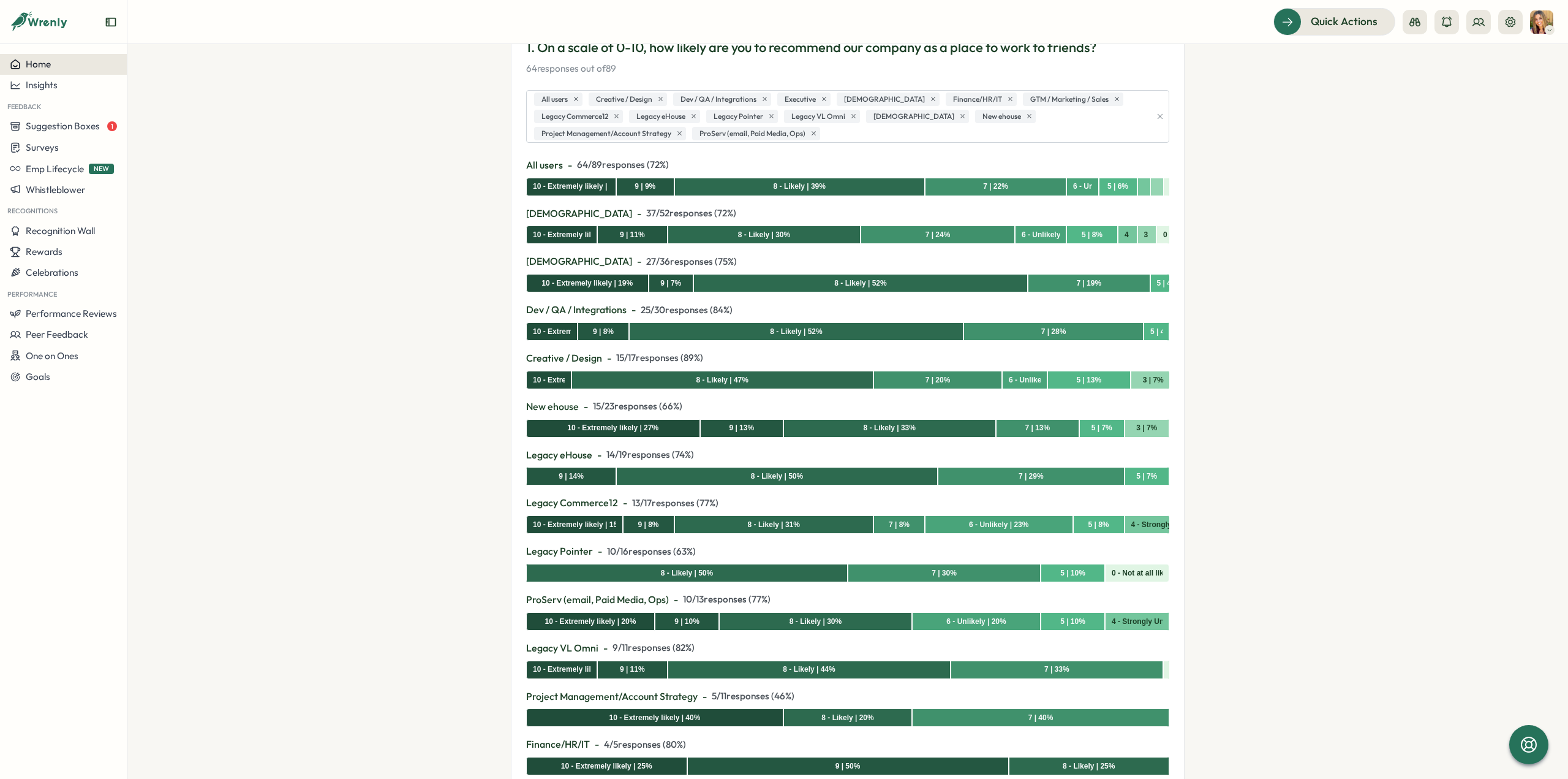
click at [48, 67] on span "Home" at bounding box center [38, 64] width 25 height 12
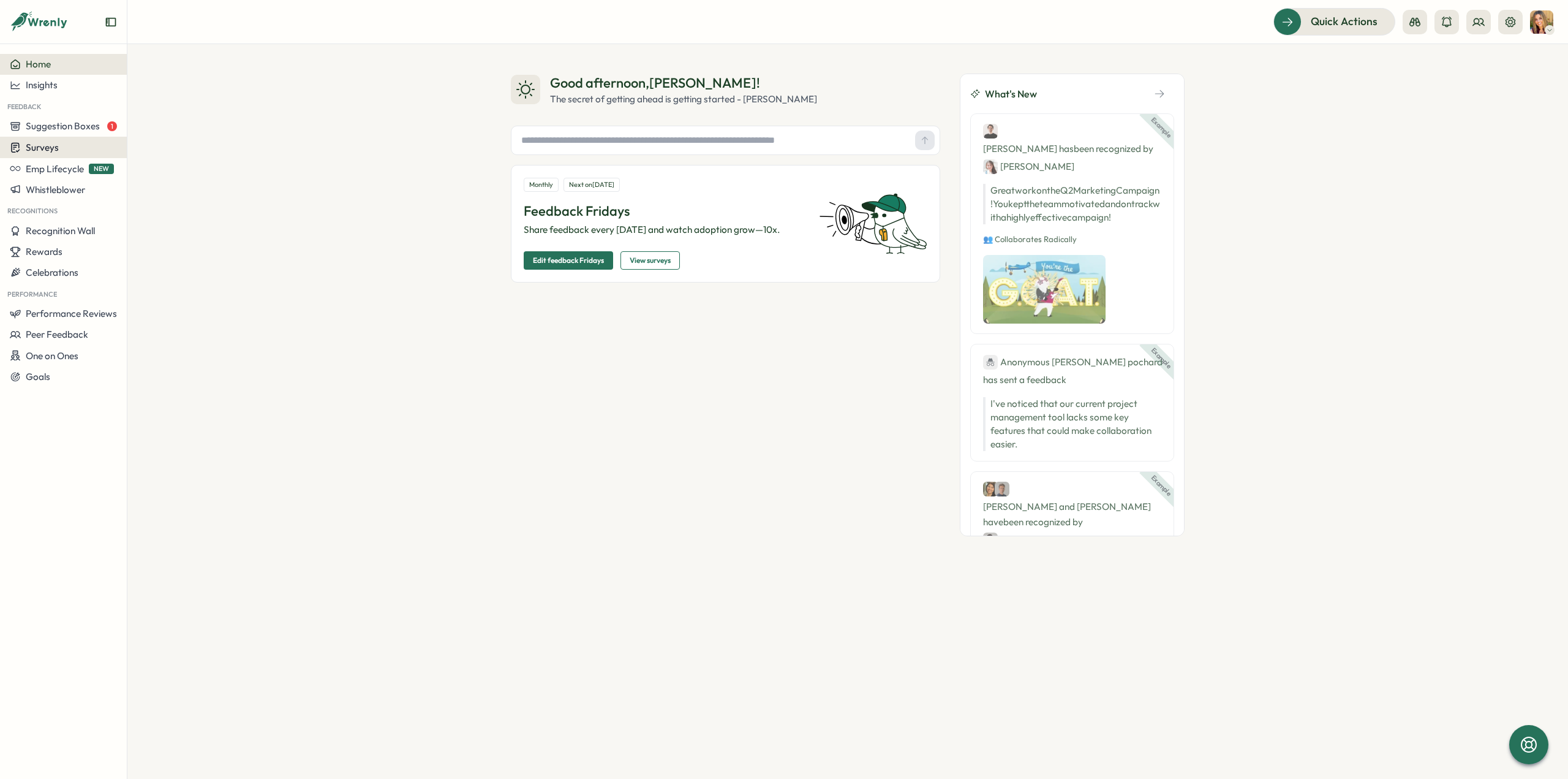
click at [46, 148] on span "Surveys" at bounding box center [42, 148] width 33 height 12
click at [366, 399] on div "Good afternoon , Tarin ! The secret of getting ahead is getting started - Mark …" at bounding box center [847, 411] width 1441 height 735
click at [39, 146] on span "Surveys" at bounding box center [42, 148] width 33 height 12
click at [158, 127] on div "Insights" at bounding box center [175, 124] width 91 height 13
